Goal: Transaction & Acquisition: Purchase product/service

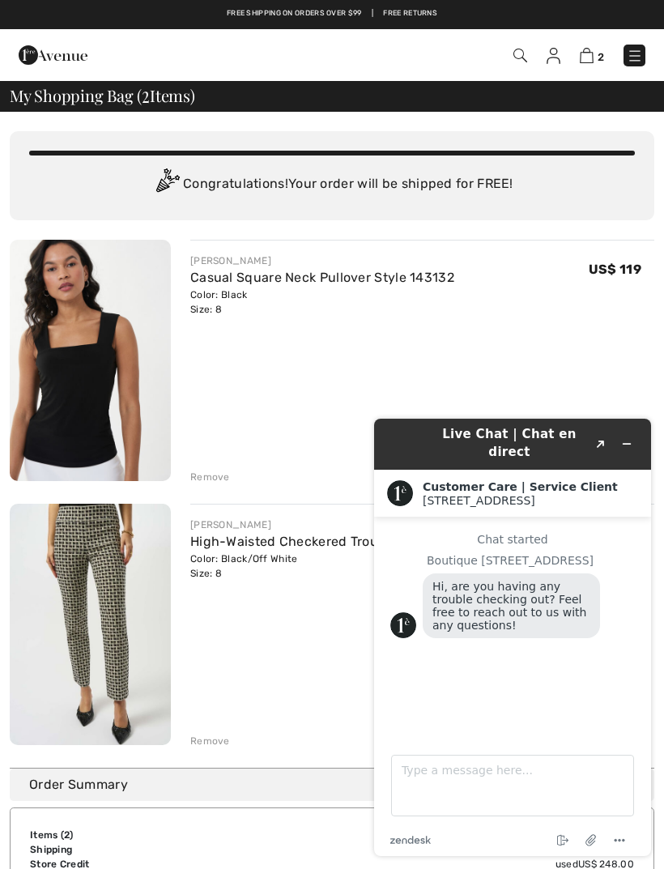
click at [308, 656] on div "JOSEPH RIBKOFF High-Waisted Checkered Trousers Style 253098 Color: Black/Off Wh…" at bounding box center [422, 626] width 464 height 245
click at [269, 546] on link "High-Waisted Checkered Trousers Style 253098" at bounding box center [340, 541] width 301 height 15
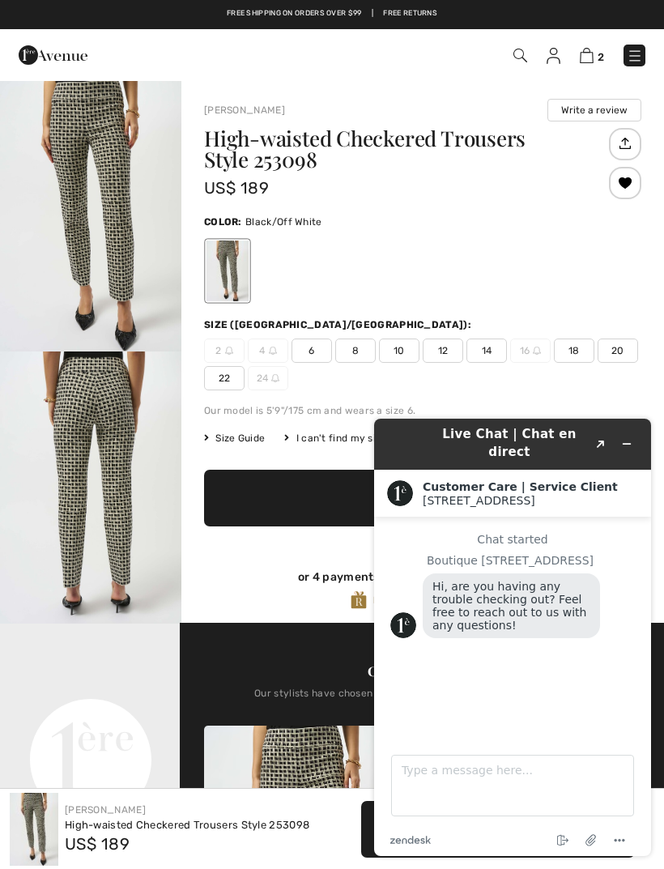
click at [624, 438] on icon "Minimize widget" at bounding box center [626, 443] width 11 height 11
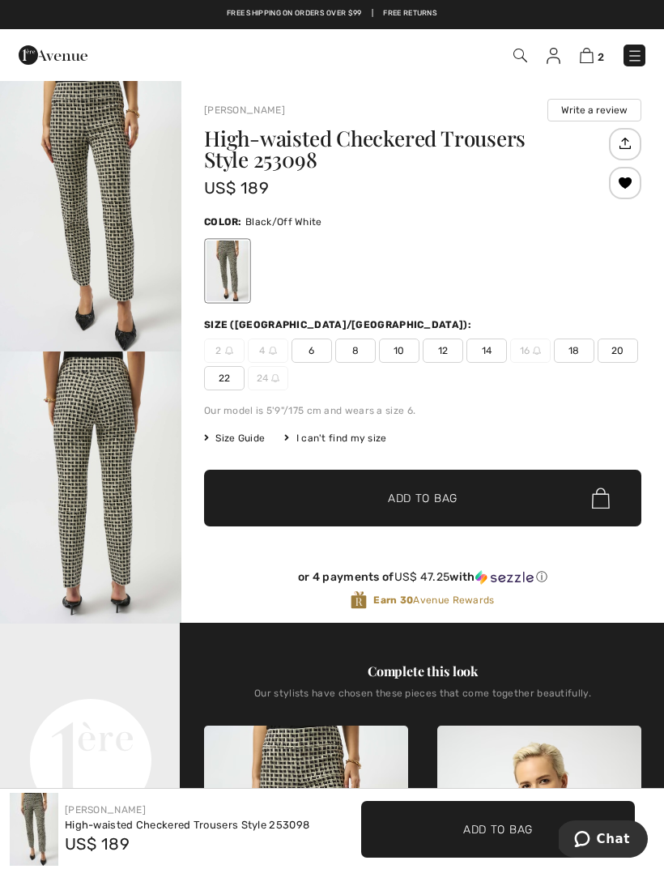
click at [636, 49] on img at bounding box center [635, 56] width 16 height 16
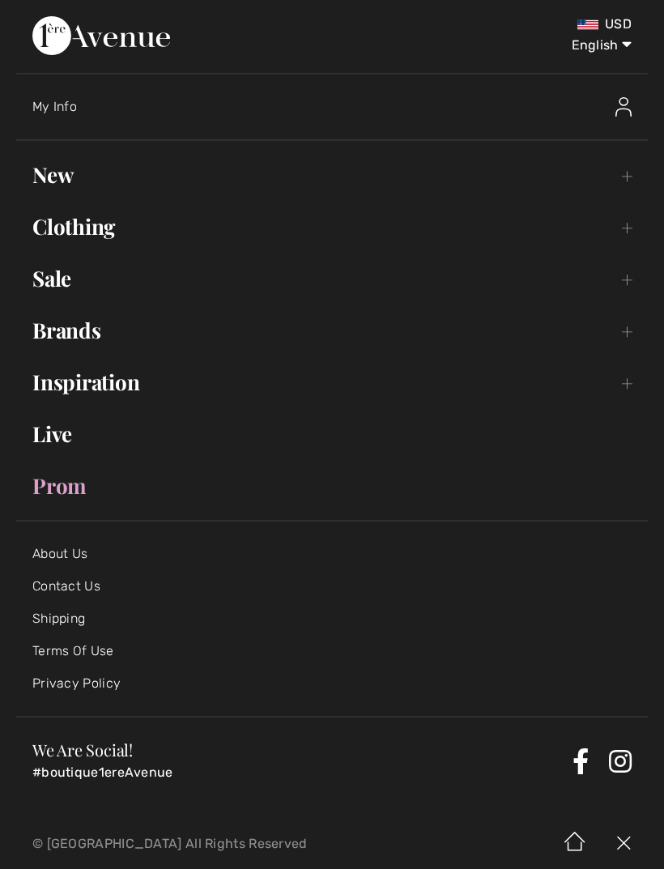
click at [642, 230] on link "Clothing Toggle submenu" at bounding box center [332, 227] width 632 height 36
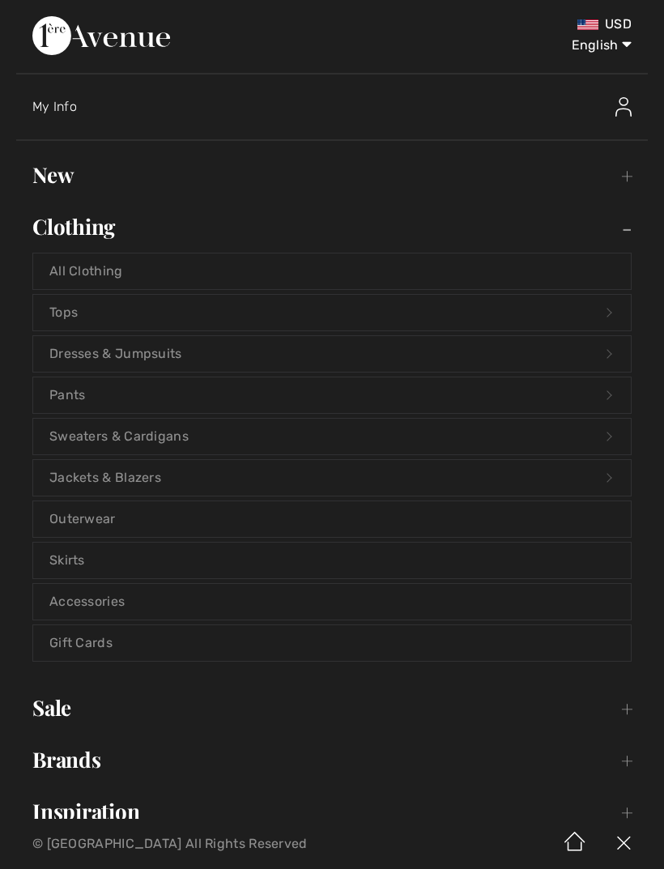
click at [156, 486] on link "Jackets & Blazers Open submenu" at bounding box center [332, 478] width 598 height 36
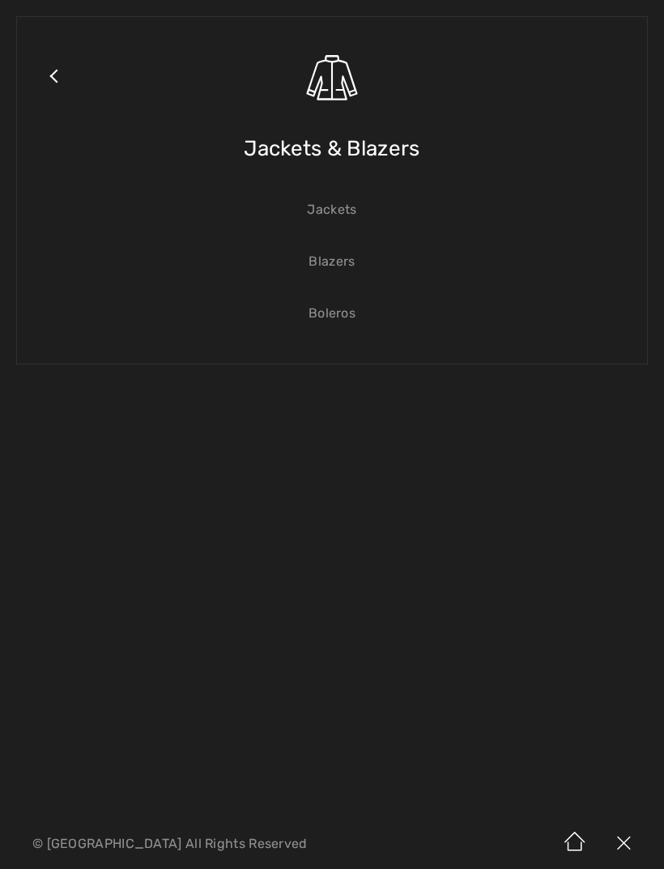
click at [335, 217] on link "Jackets" at bounding box center [332, 210] width 598 height 36
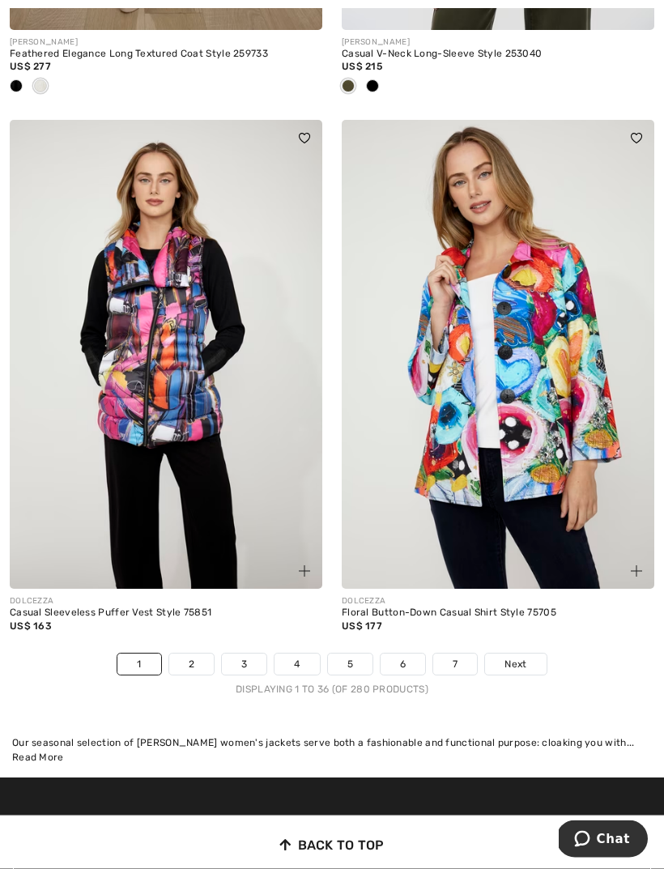
scroll to position [9826, 0]
click at [190, 654] on link "2" at bounding box center [191, 664] width 45 height 21
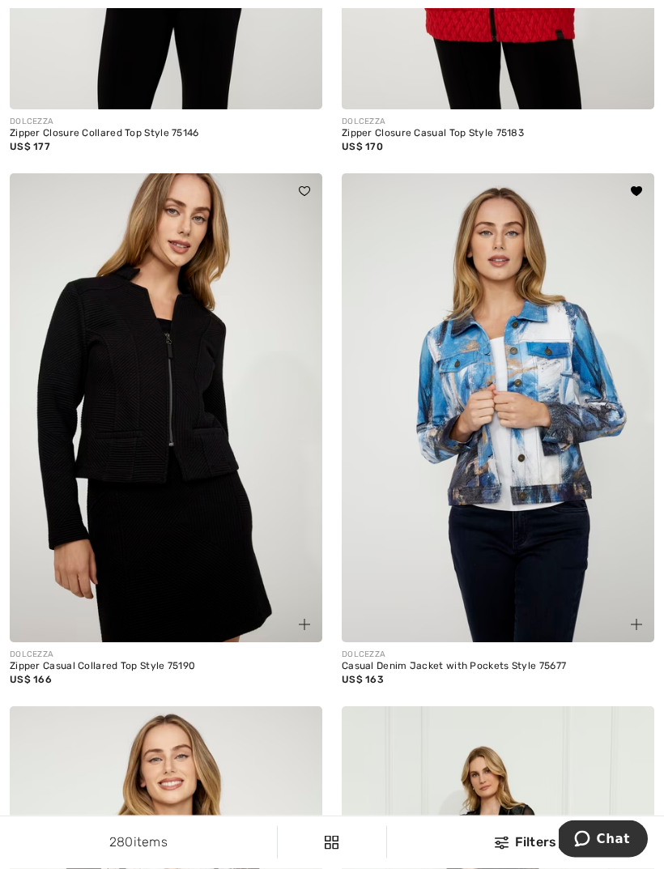
scroll to position [4393, 0]
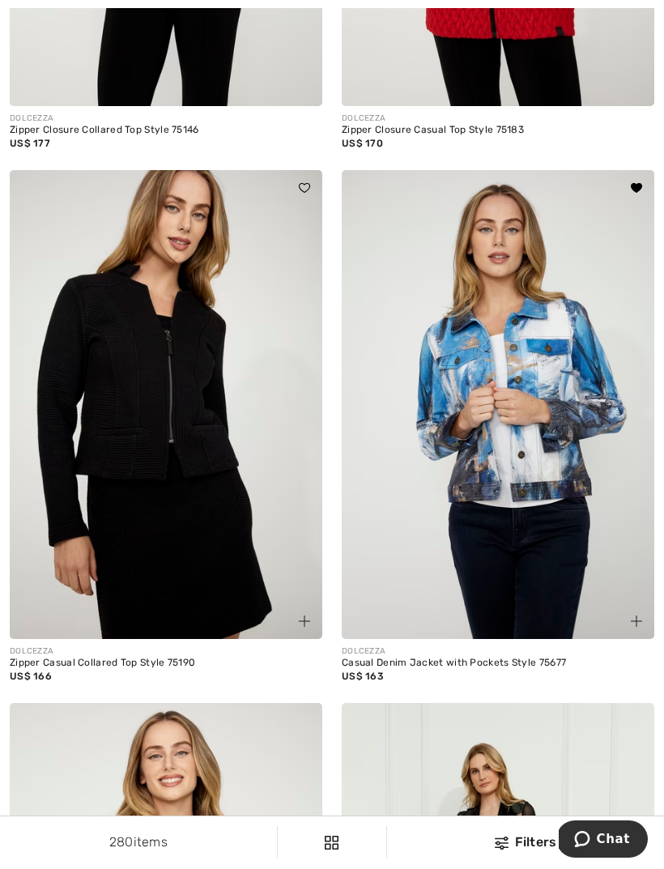
click at [542, 579] on img at bounding box center [498, 404] width 313 height 469
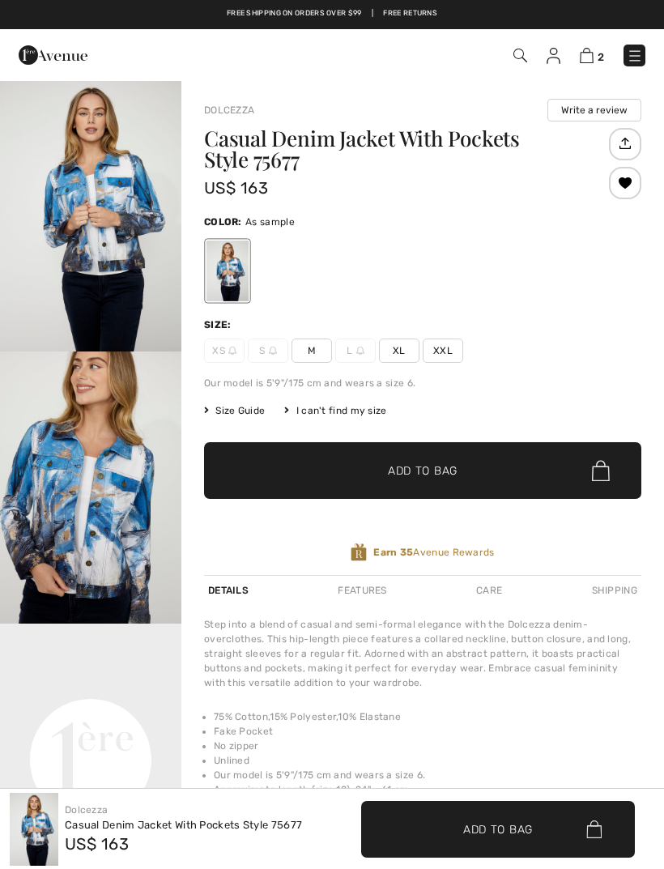
checkbox input "true"
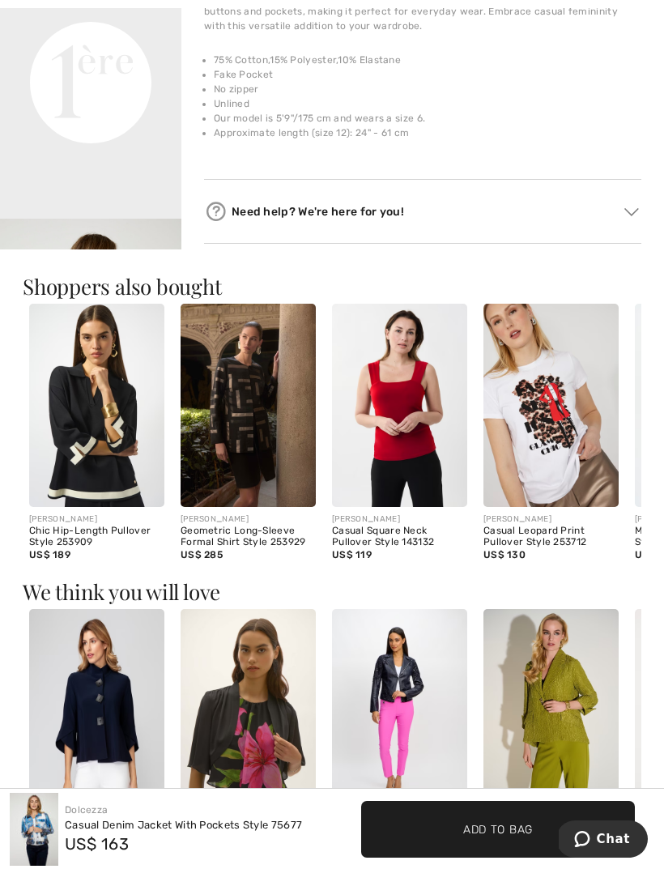
scroll to position [694, 0]
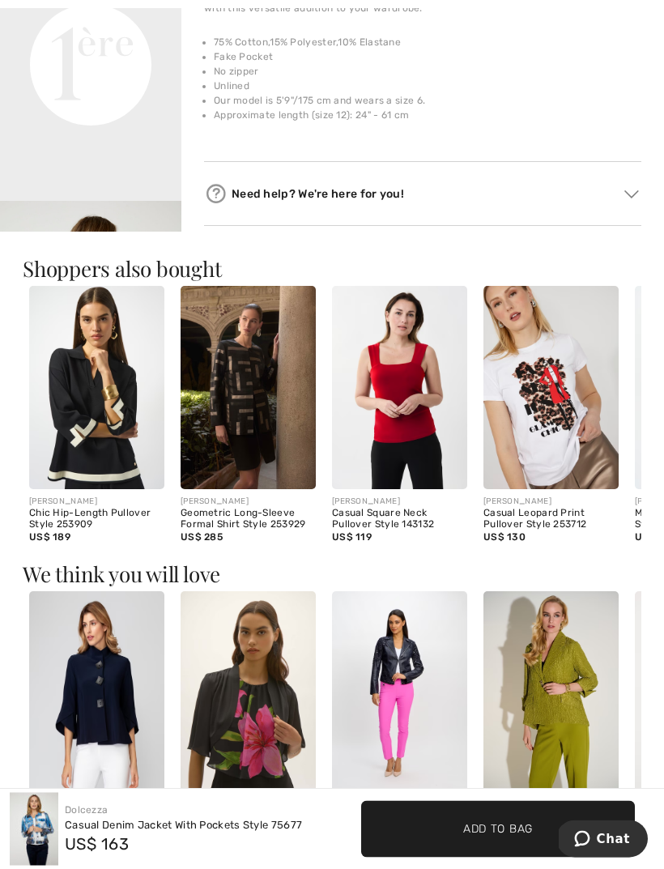
click at [417, 518] on div "Casual Square Neck Pullover Style 143132" at bounding box center [399, 520] width 135 height 23
click at [418, 453] on img at bounding box center [399, 388] width 135 height 203
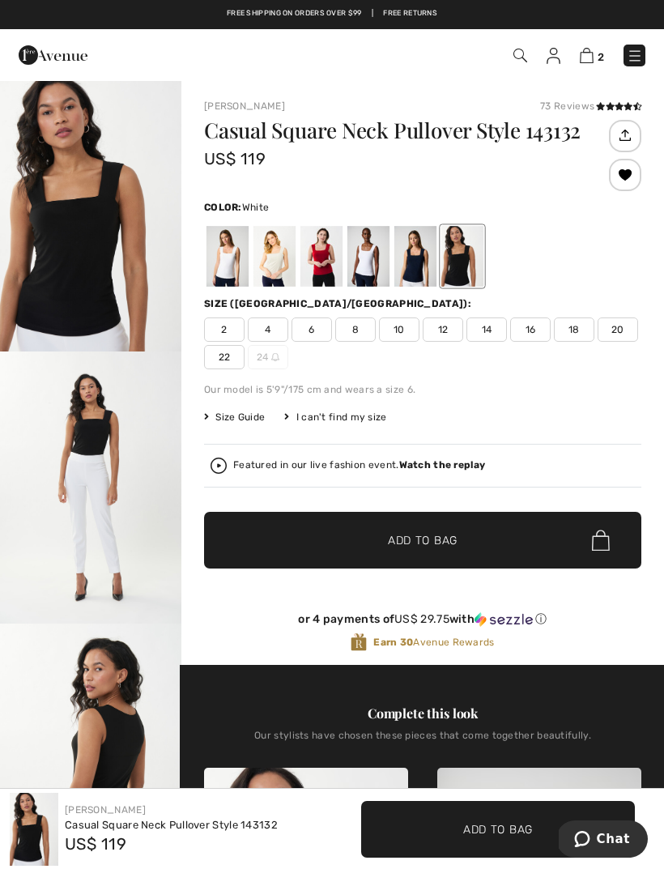
click at [370, 262] on div at bounding box center [369, 256] width 42 height 61
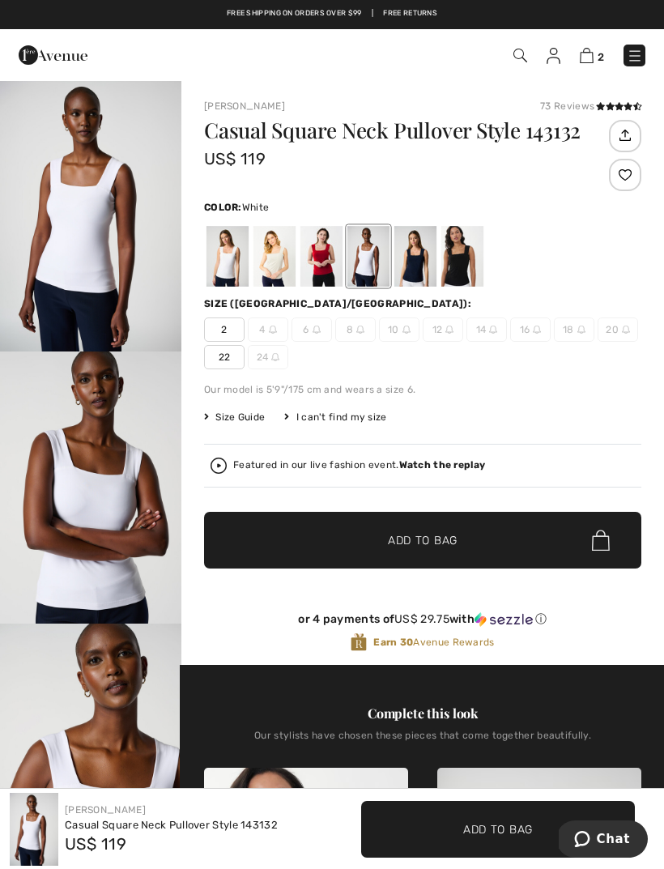
click at [324, 265] on div at bounding box center [322, 256] width 42 height 61
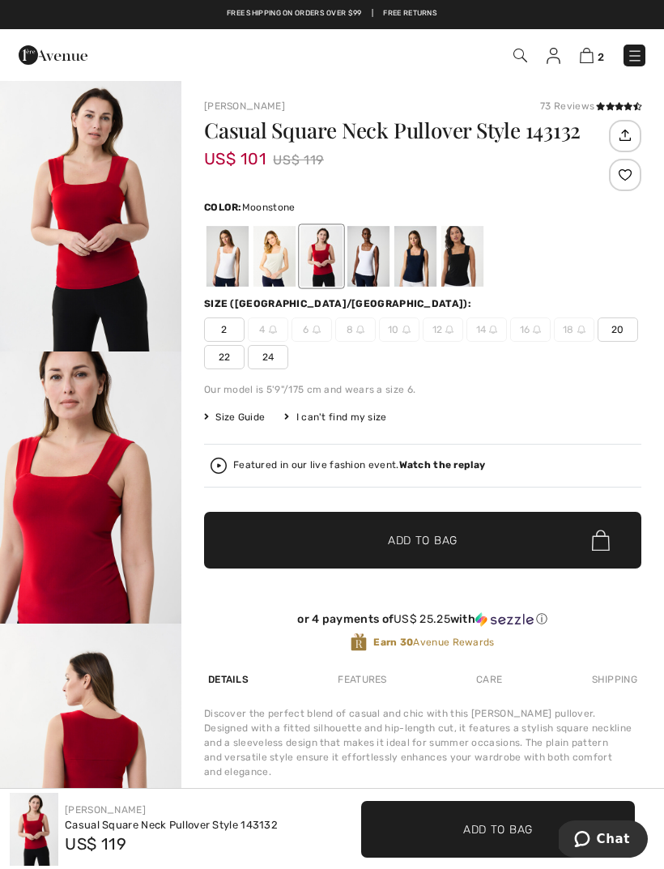
click at [280, 254] on div at bounding box center [275, 256] width 42 height 61
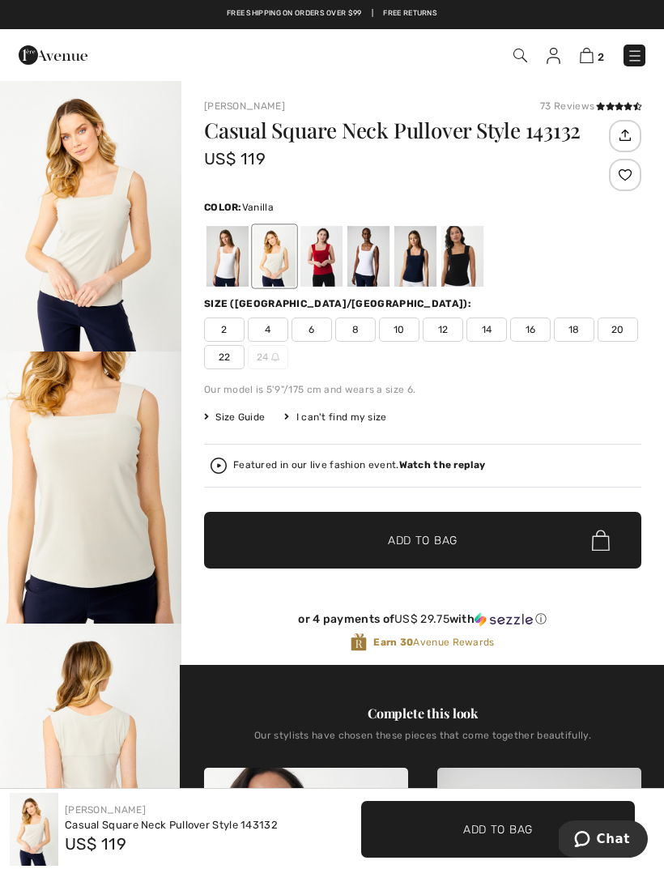
click at [237, 256] on div at bounding box center [228, 256] width 42 height 61
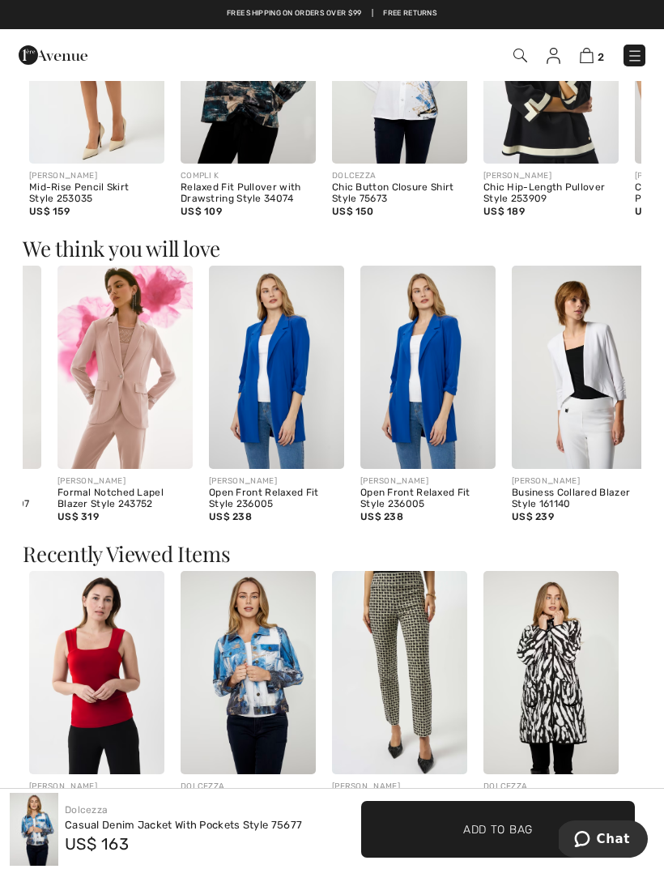
scroll to position [0, 116]
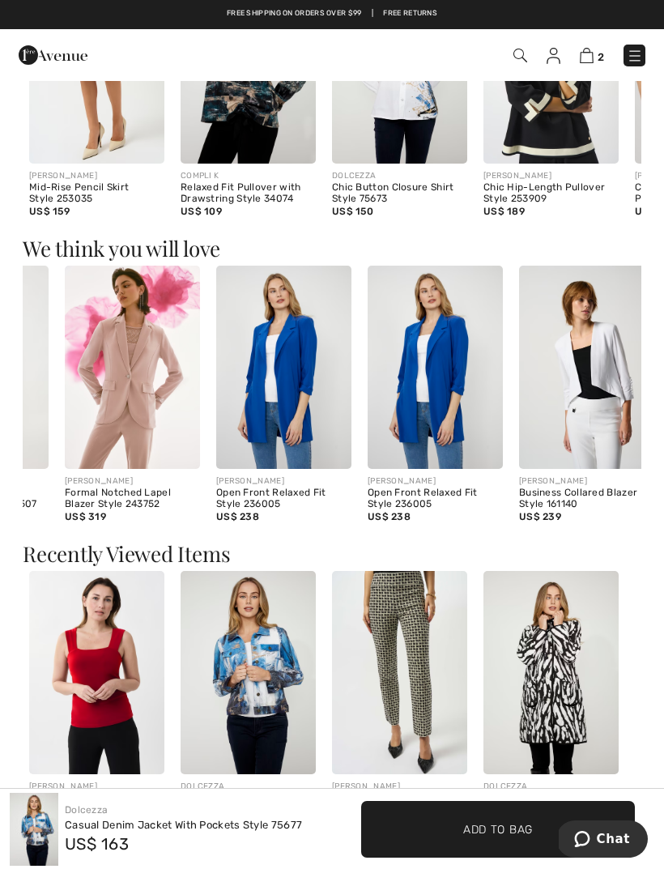
click at [305, 421] on img at bounding box center [283, 367] width 135 height 203
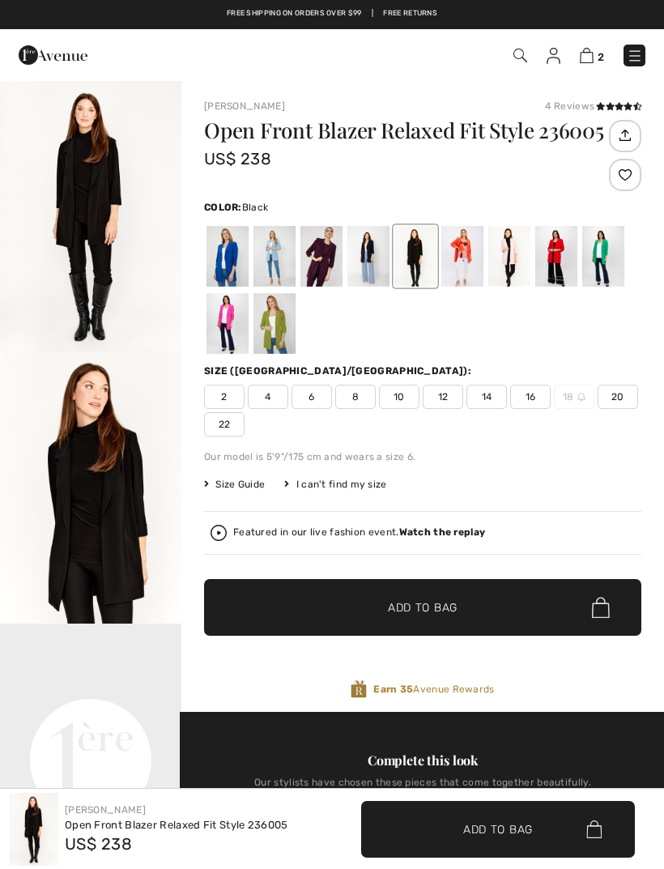
checkbox input "true"
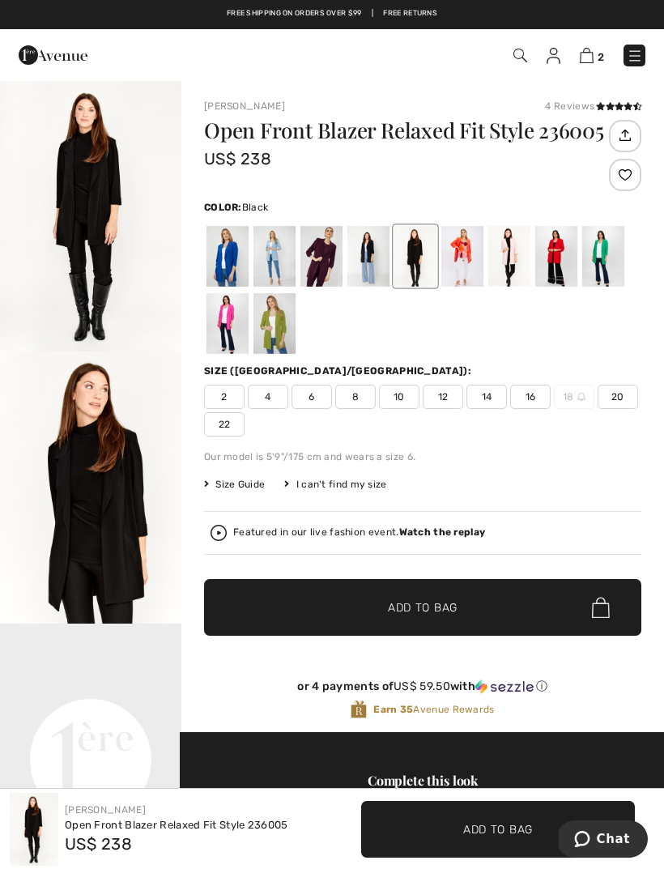
click at [515, 258] on div at bounding box center [510, 256] width 42 height 61
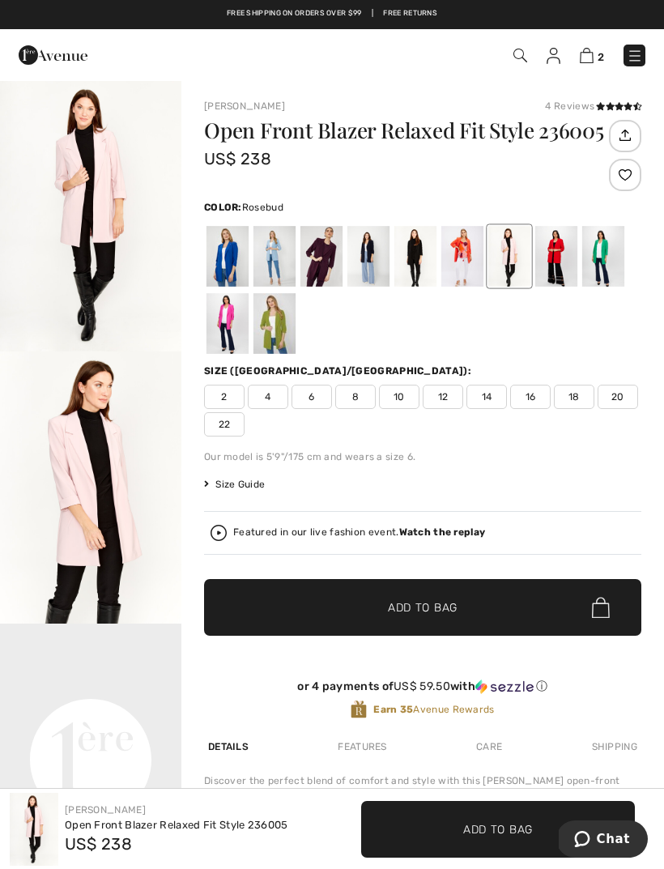
click at [276, 268] on div at bounding box center [275, 256] width 42 height 61
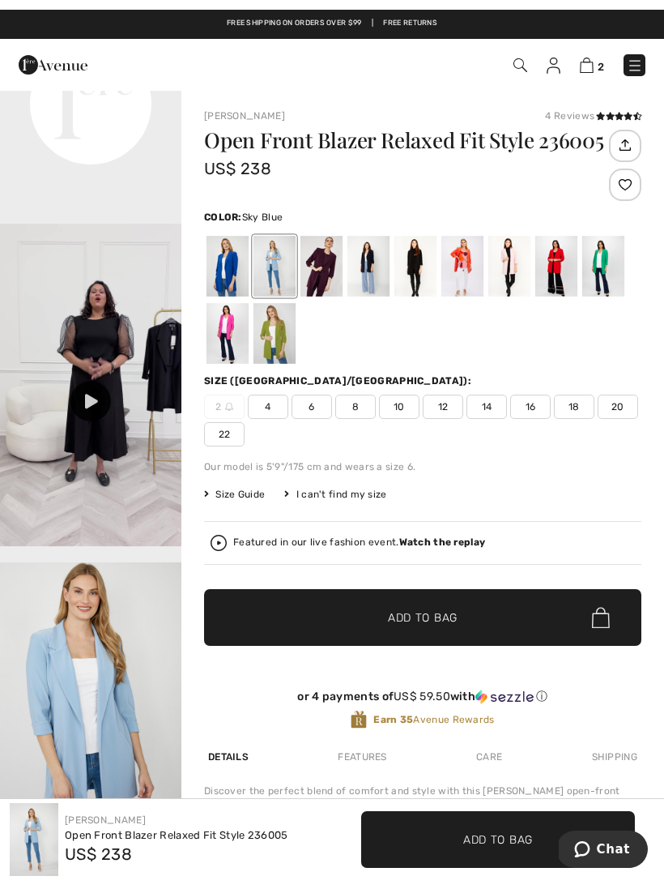
scroll to position [689, 0]
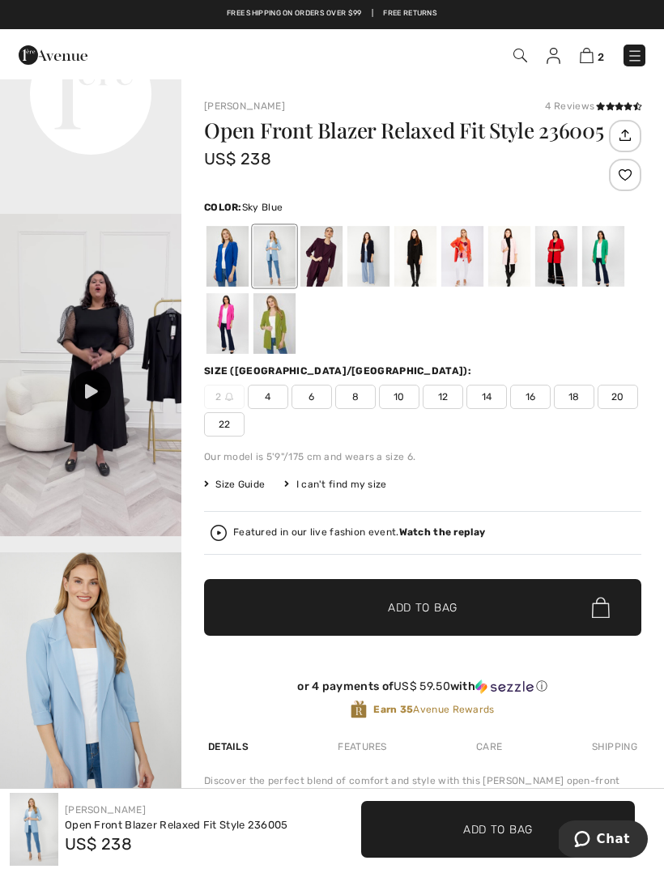
click at [98, 399] on icon at bounding box center [91, 391] width 13 height 15
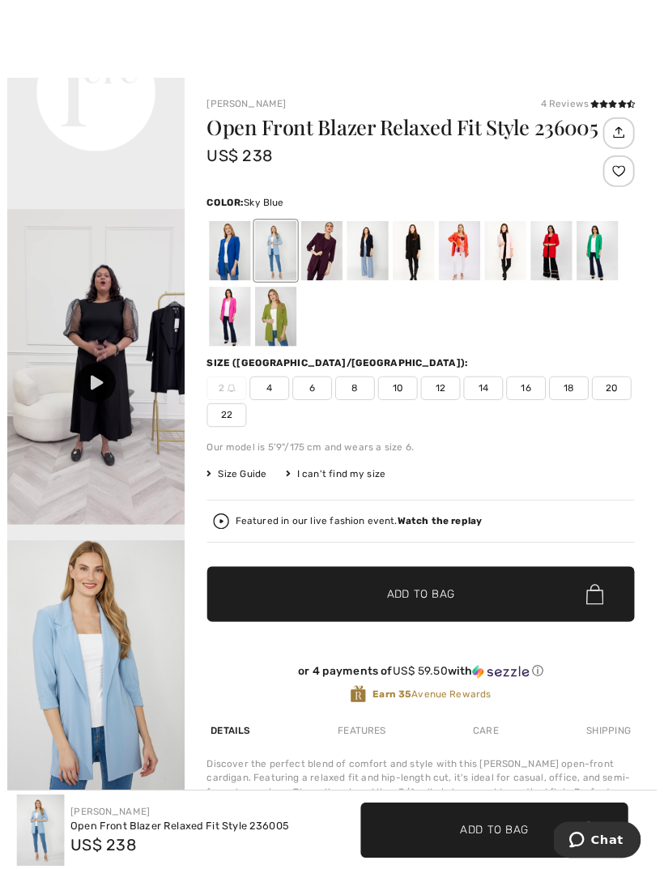
scroll to position [19, 0]
